Goal: Task Accomplishment & Management: Manage account settings

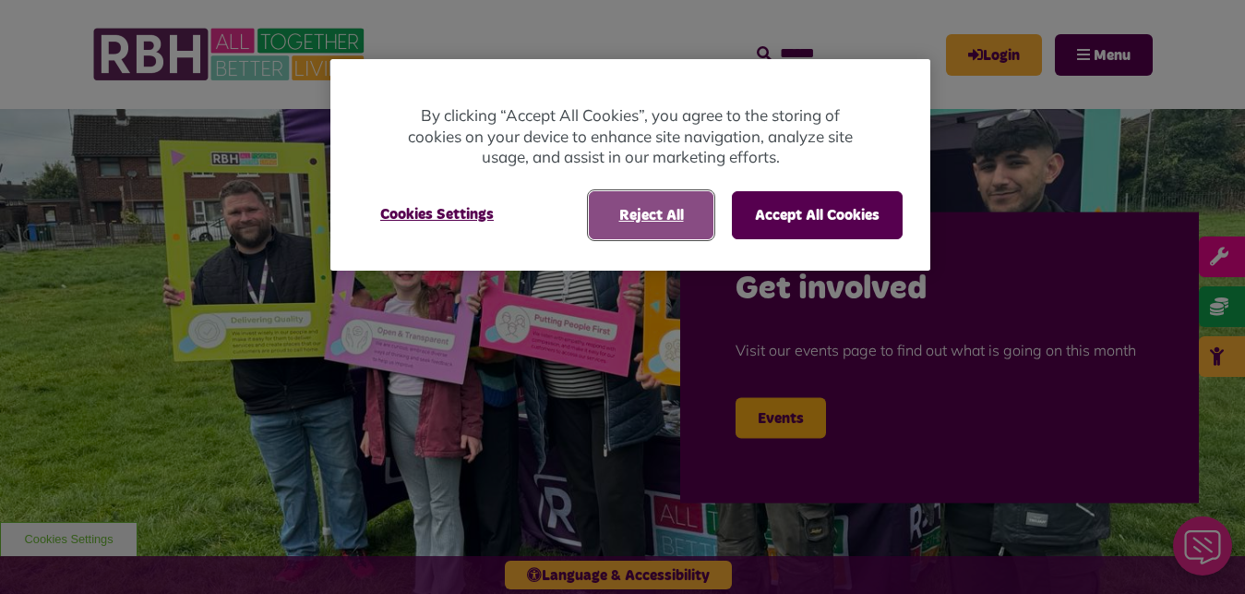
click at [648, 214] on button "Reject All" at bounding box center [651, 215] width 125 height 48
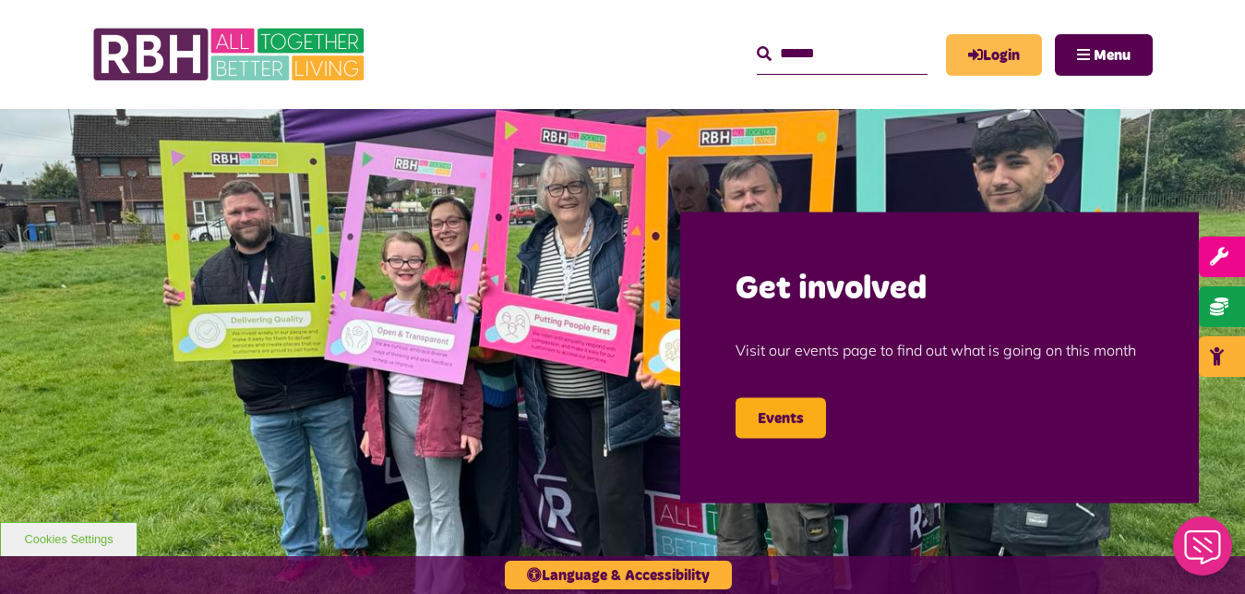
click at [988, 52] on link "Login" at bounding box center [994, 55] width 96 height 42
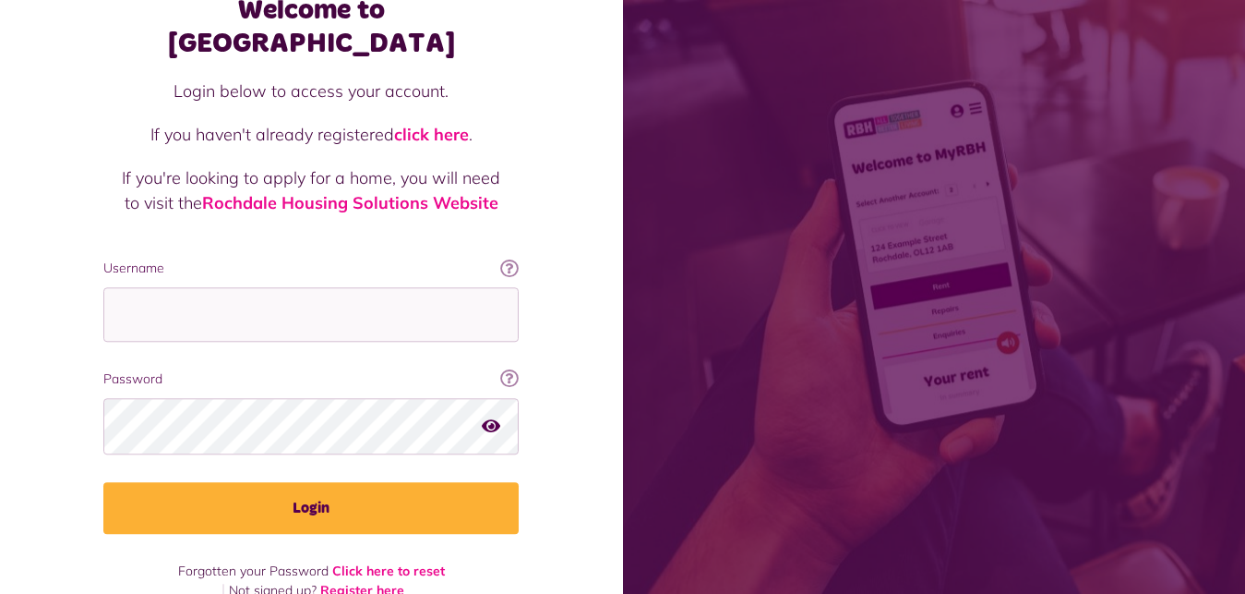
scroll to position [120, 0]
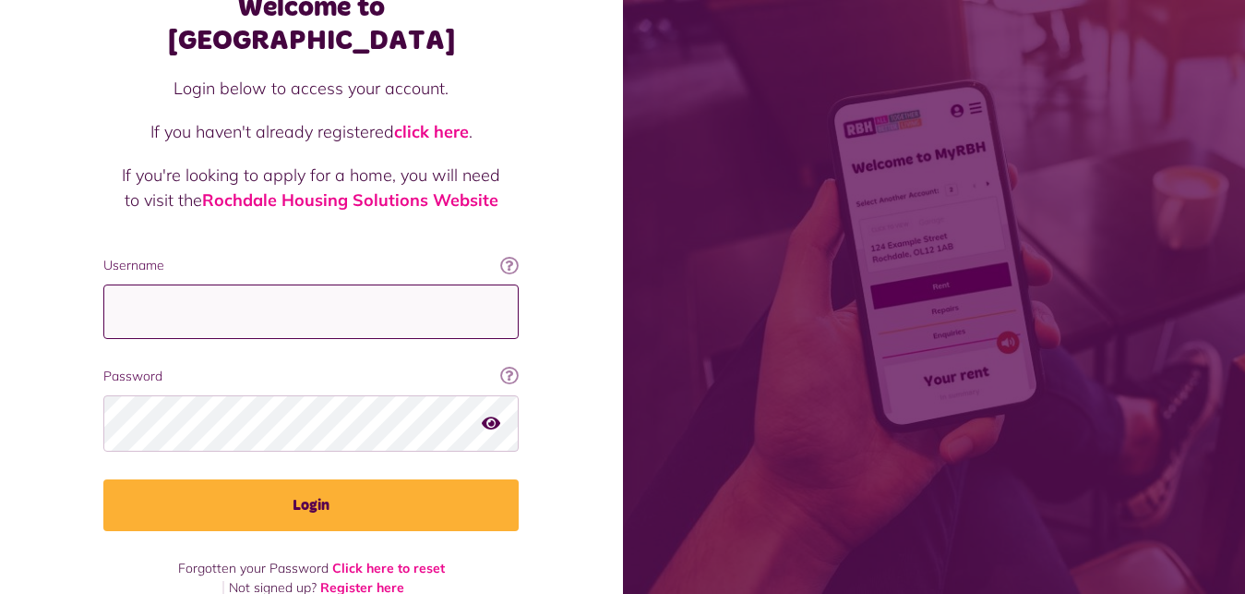
click at [444, 284] on input "Username" at bounding box center [310, 311] width 415 height 54
drag, startPoint x: 450, startPoint y: 268, endPoint x: 443, endPoint y: 252, distance: 17.0
click at [443, 284] on input "Username" at bounding box center [310, 311] width 415 height 54
